Goal: Task Accomplishment & Management: Use online tool/utility

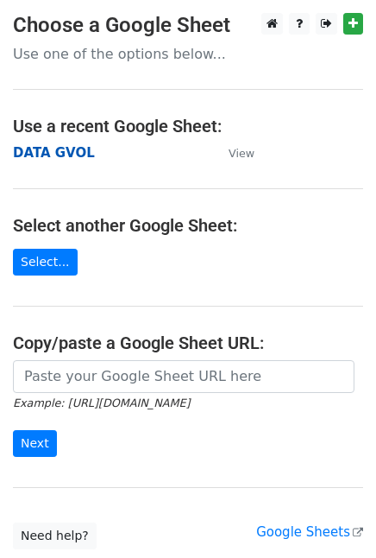
click at [69, 153] on strong "DATA GVOL" at bounding box center [54, 153] width 82 height 16
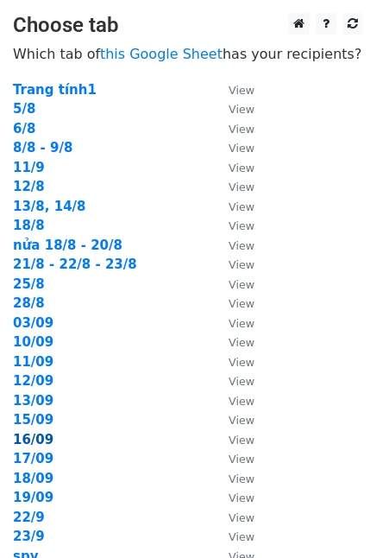
scroll to position [198, 0]
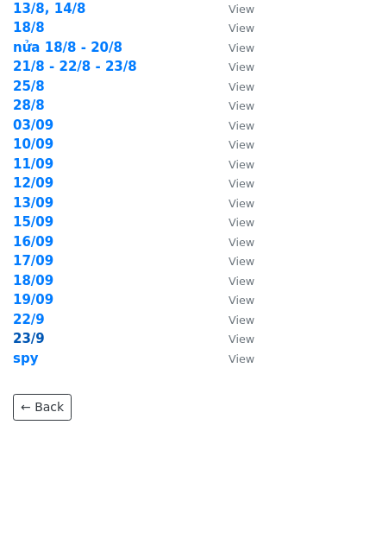
click at [21, 341] on strong "23/9" at bounding box center [29, 339] width 32 height 16
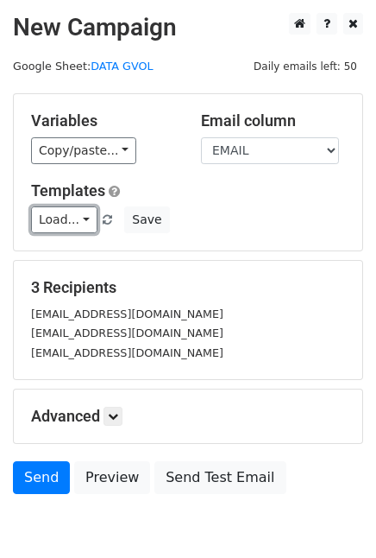
click at [54, 231] on link "Load..." at bounding box center [64, 219] width 66 height 27
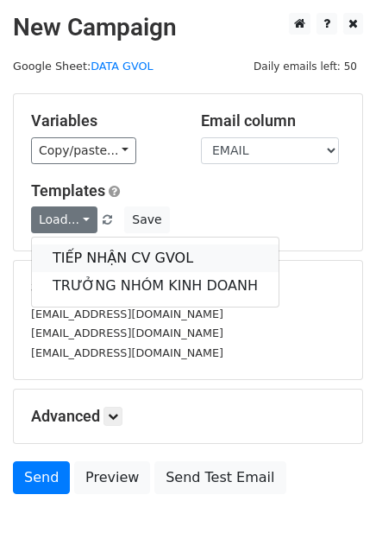
click at [84, 255] on link "TIẾP NHẬN CV GVOL" at bounding box center [155, 258] width 247 height 28
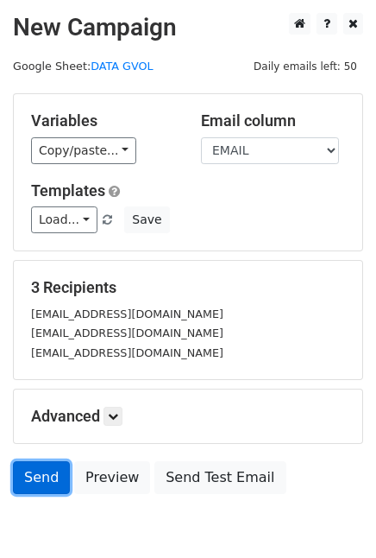
click at [40, 471] on link "Send" at bounding box center [41, 477] width 57 height 33
